Goal: Navigation & Orientation: Find specific page/section

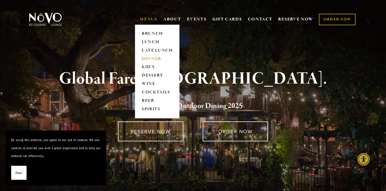
click at [150, 59] on link "DINNER" at bounding box center [157, 59] width 35 height 8
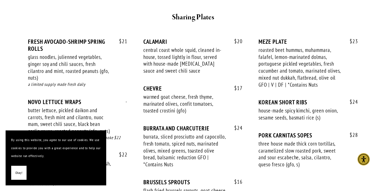
scroll to position [356, 0]
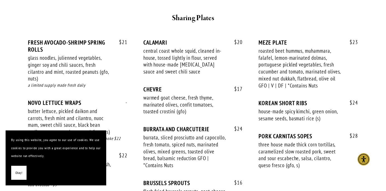
click at [21, 177] on button "Okay!" at bounding box center [18, 172] width 15 height 14
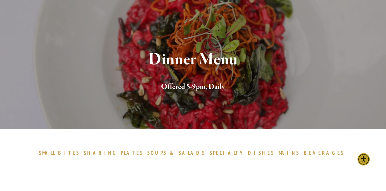
scroll to position [41, 0]
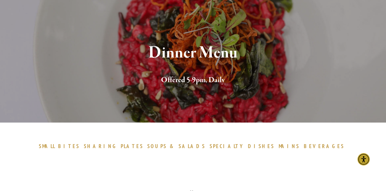
click at [304, 148] on span "BEVERAGES" at bounding box center [324, 145] width 41 height 7
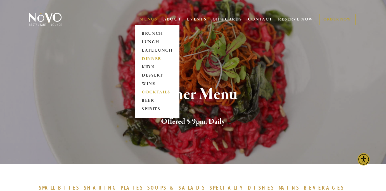
click at [154, 92] on link "COCKTAILS" at bounding box center [157, 92] width 35 height 8
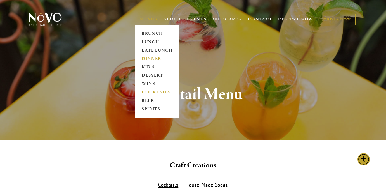
click at [152, 61] on link "DINNER" at bounding box center [157, 59] width 35 height 8
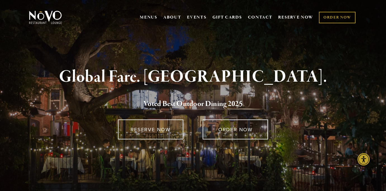
scroll to position [3, 0]
